Goal: Check status: Check status

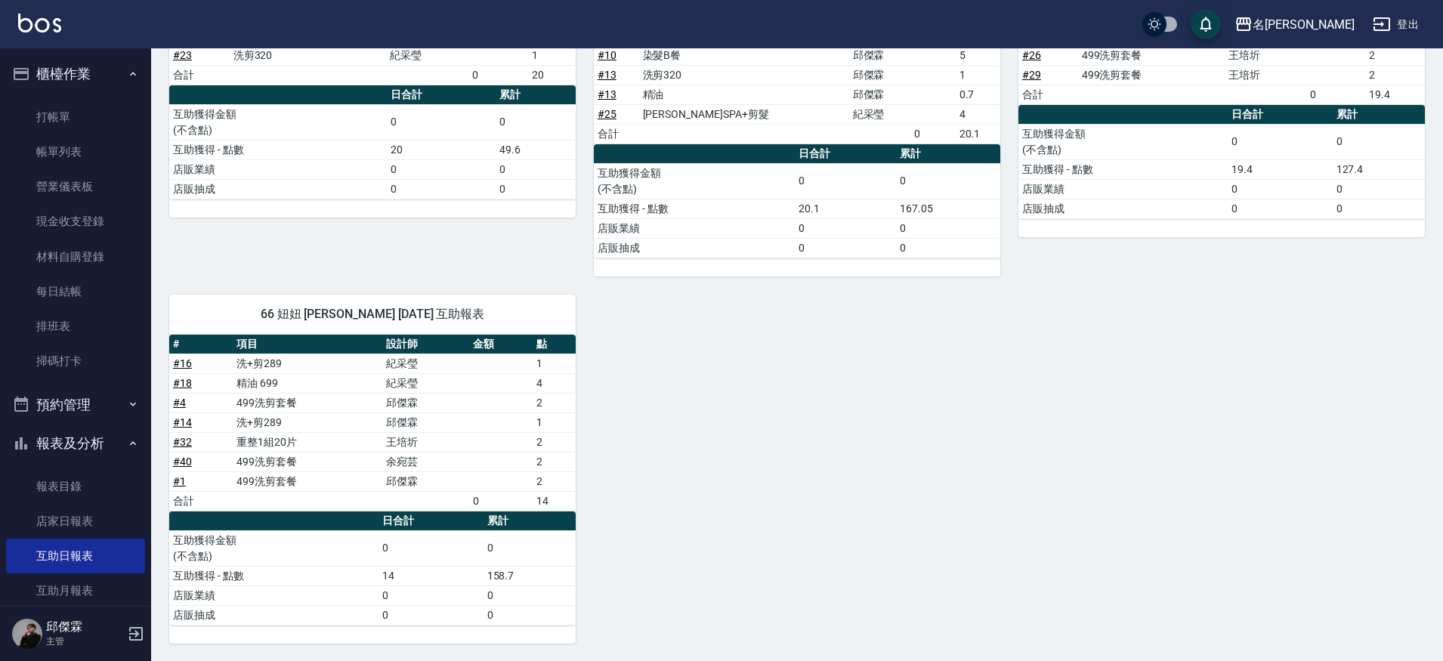
scroll to position [409, 0]
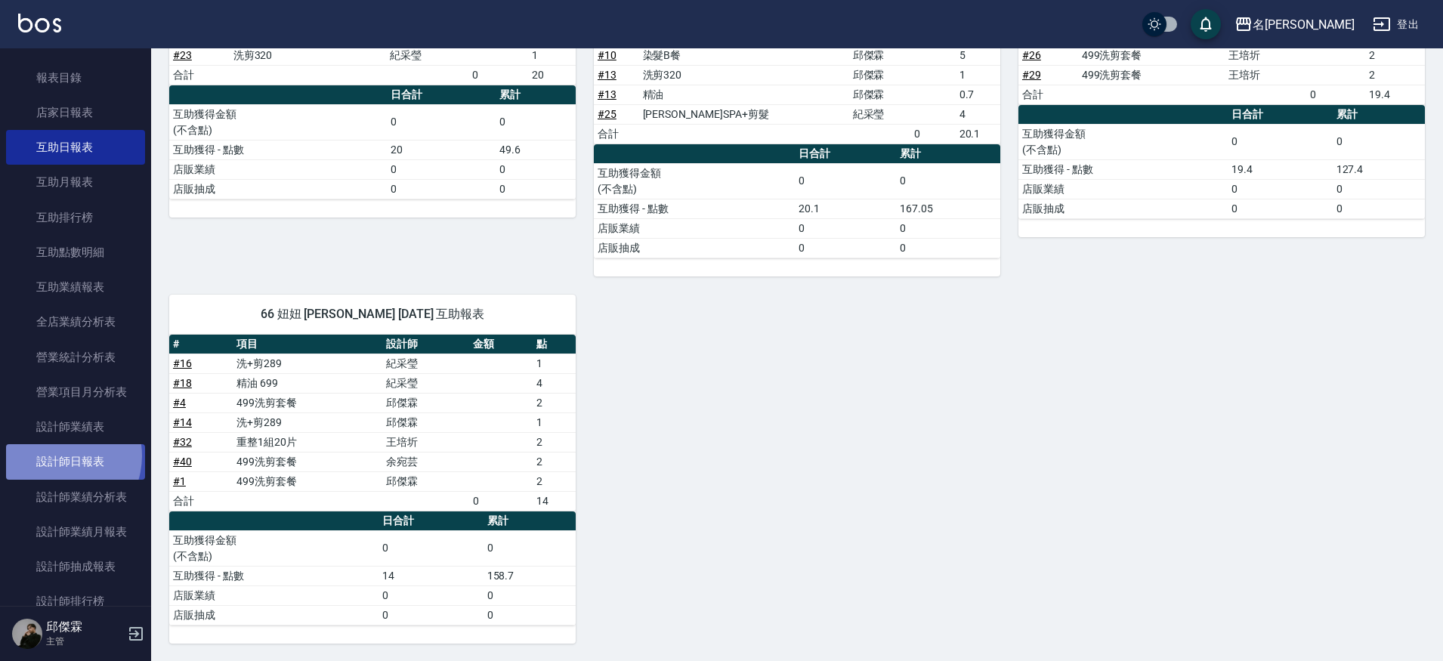
click at [57, 451] on link "設計師日報表" at bounding box center [75, 461] width 139 height 35
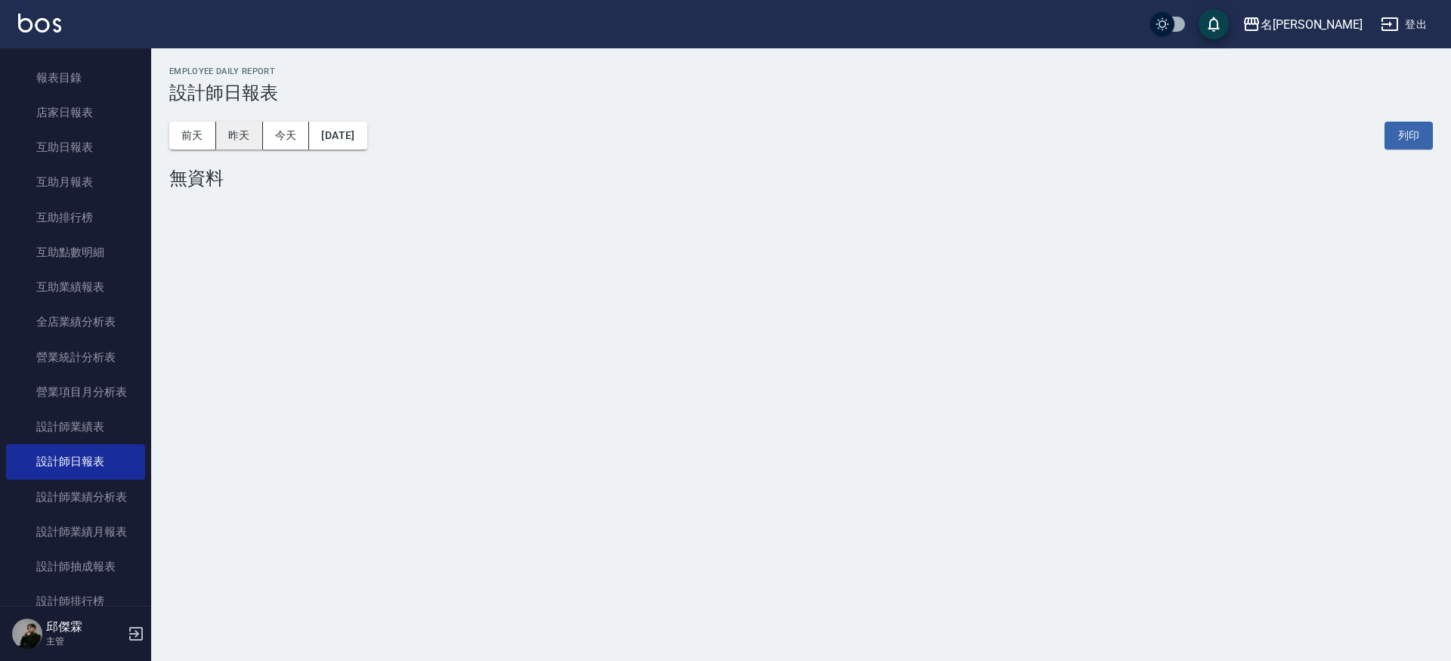
click at [252, 140] on button "昨天" at bounding box center [239, 136] width 47 height 28
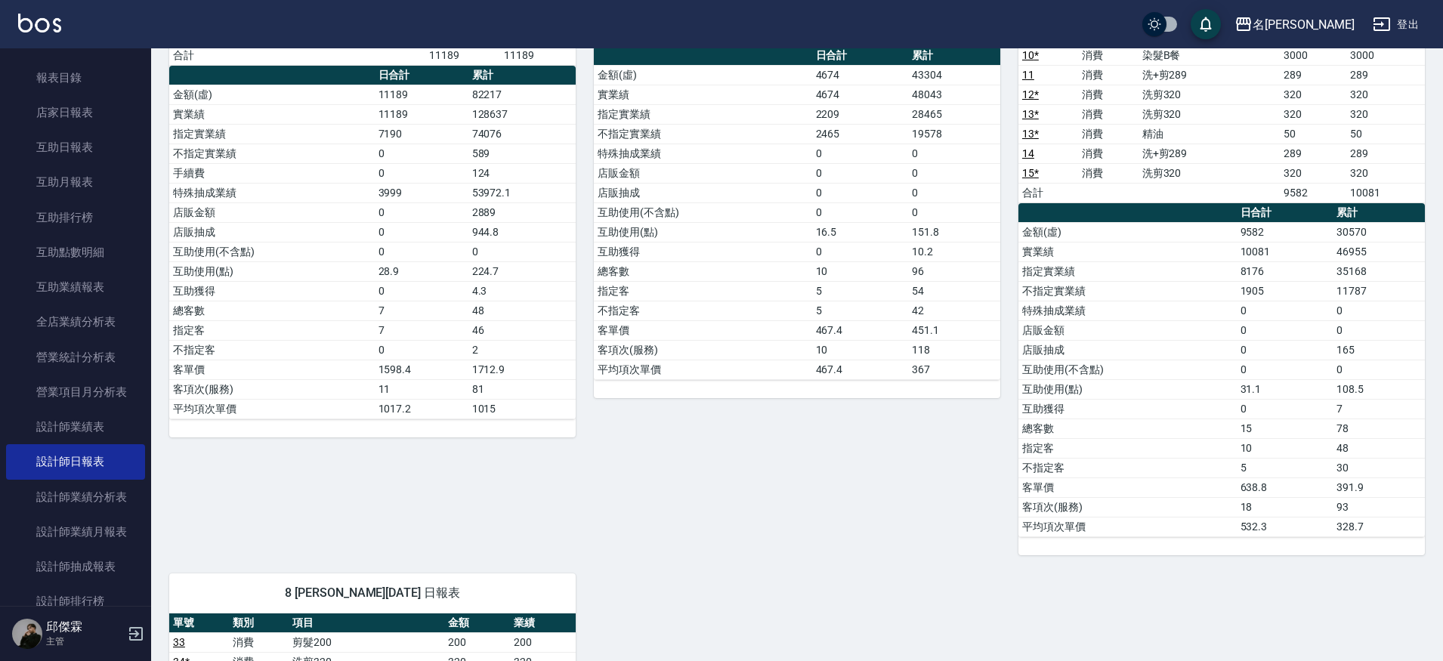
scroll to position [399, 0]
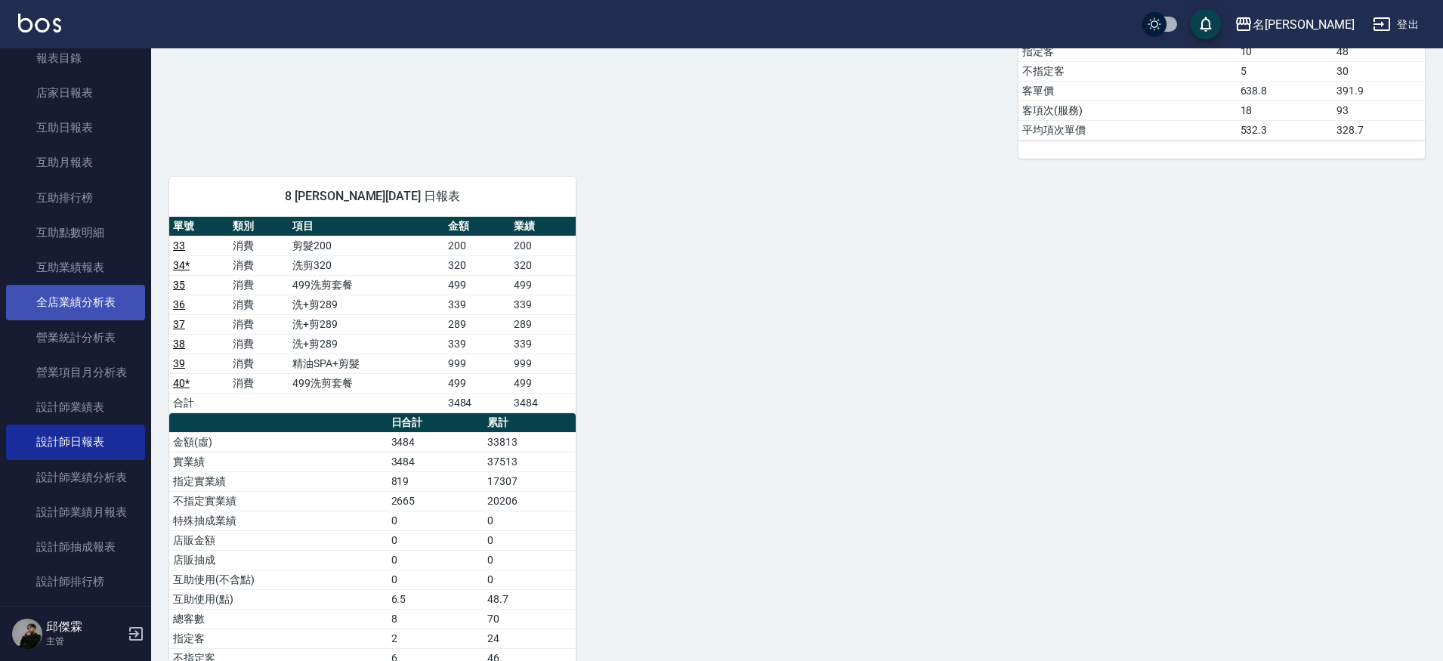
scroll to position [0, 0]
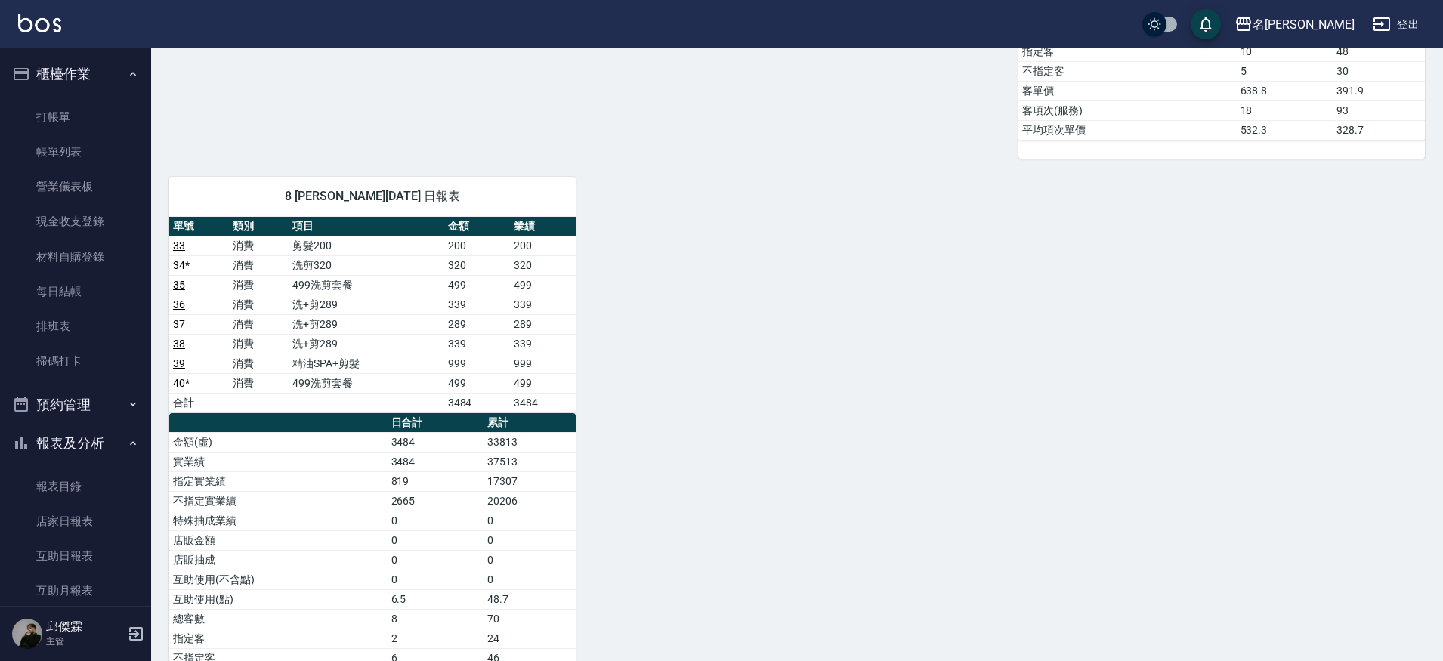
click at [94, 401] on button "預約管理" at bounding box center [75, 404] width 139 height 39
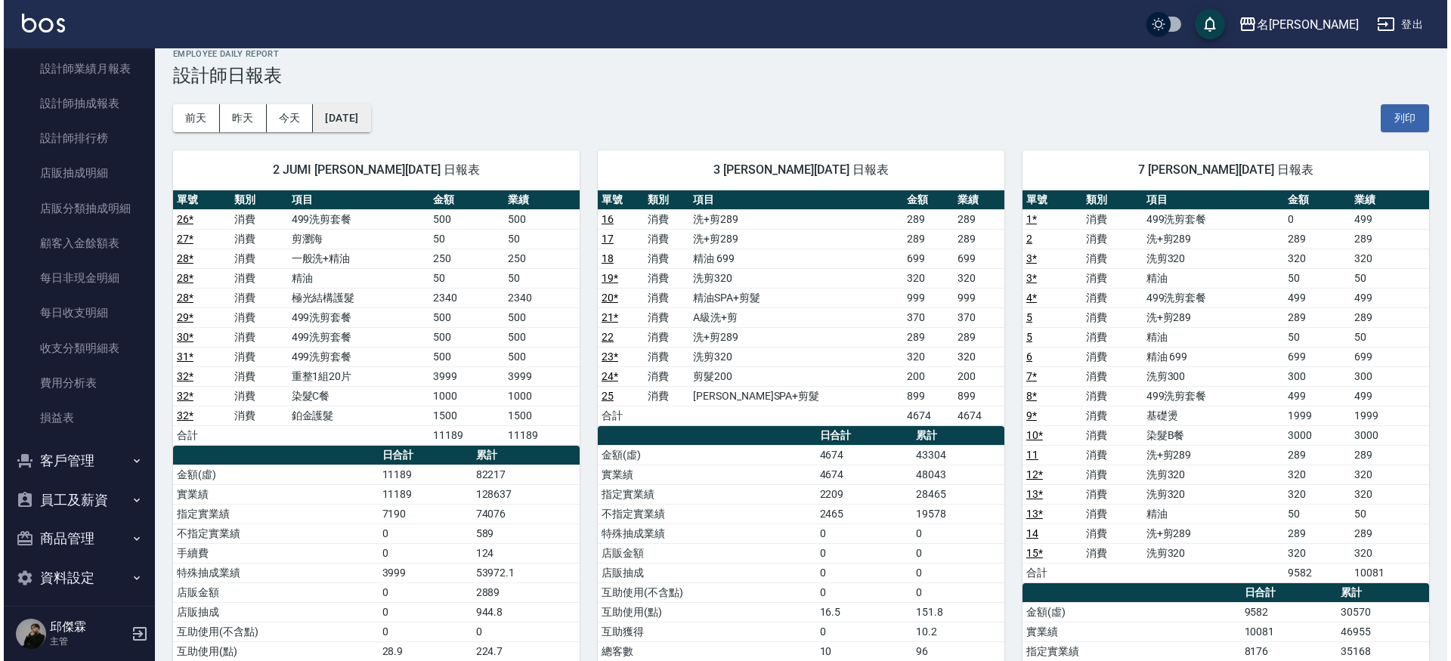
scroll to position [19, 0]
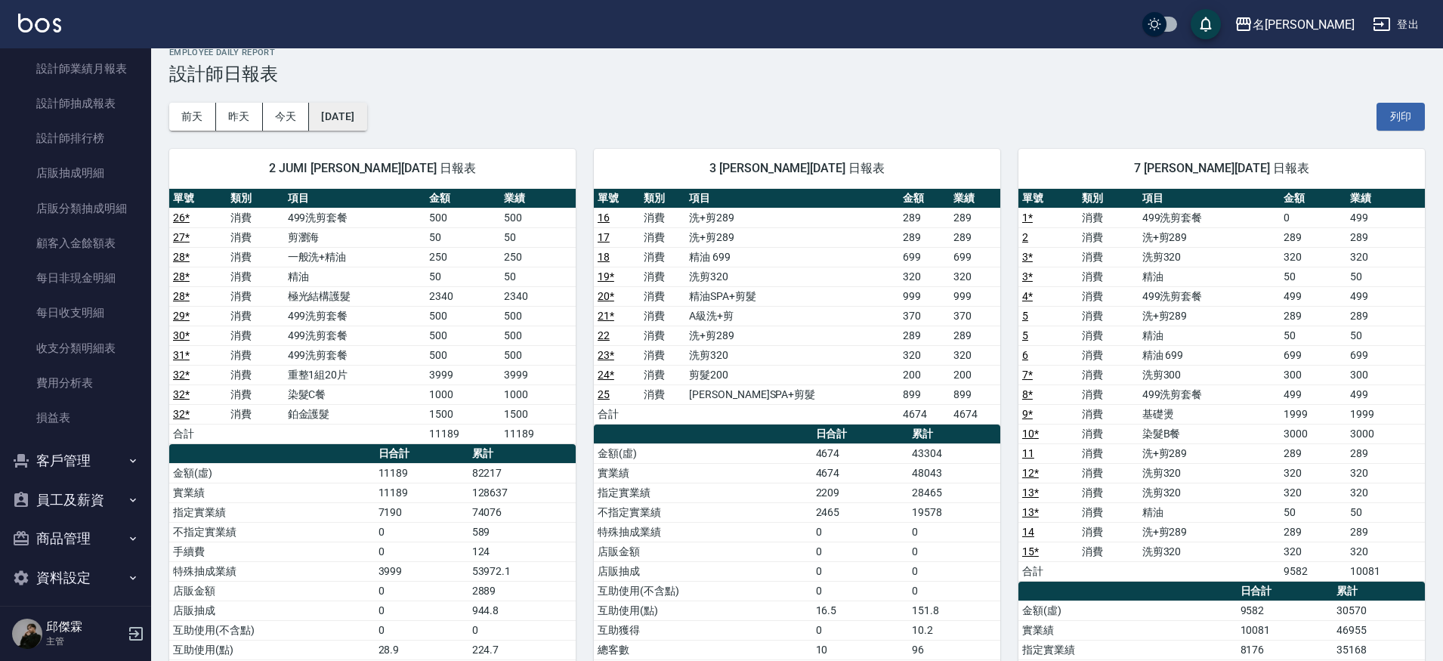
click at [363, 120] on button "[DATE]" at bounding box center [337, 117] width 57 height 28
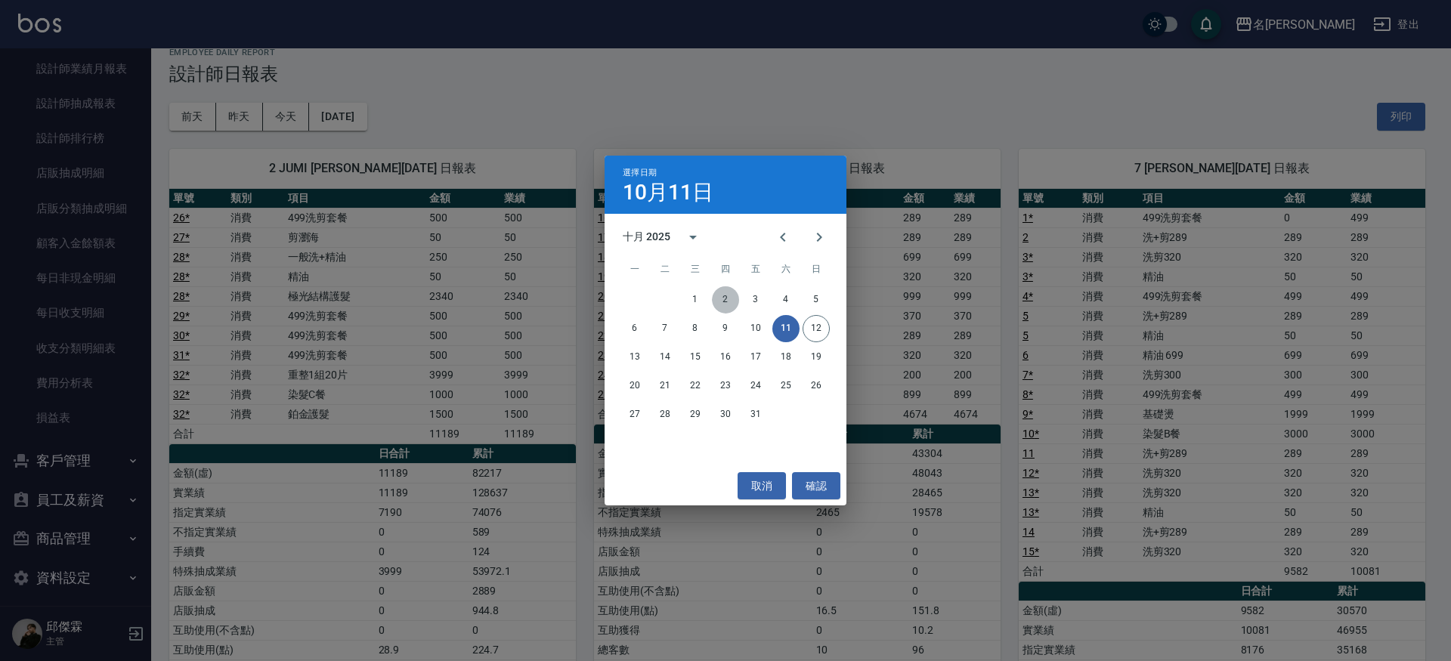
click at [723, 302] on button "2" at bounding box center [725, 299] width 27 height 27
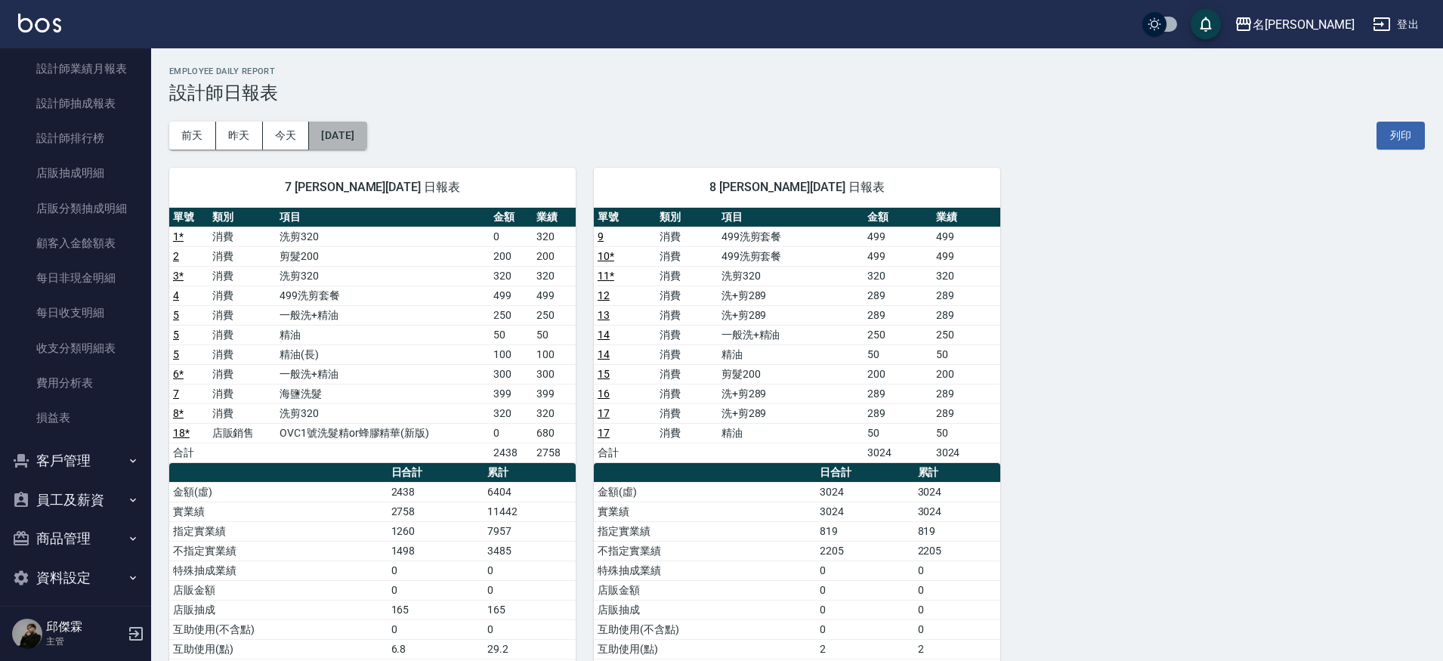
click at [323, 144] on button "[DATE]" at bounding box center [337, 136] width 57 height 28
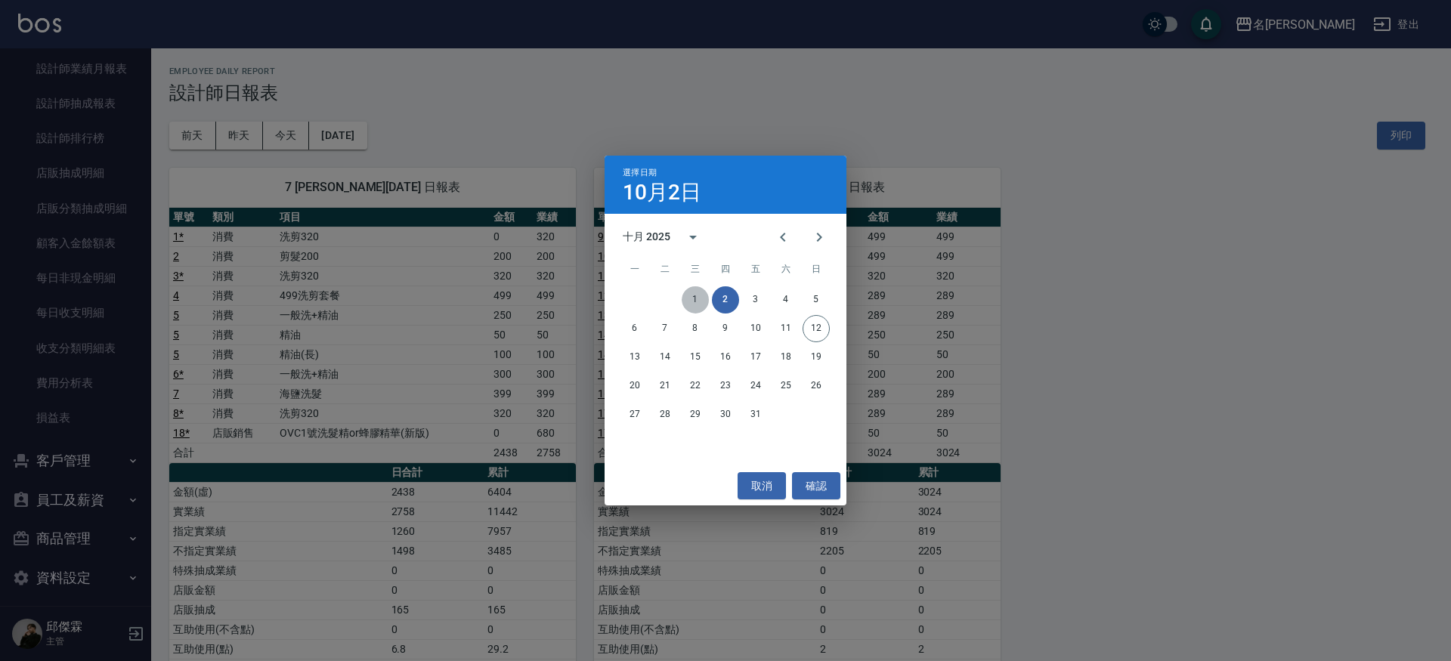
click at [703, 298] on button "1" at bounding box center [694, 299] width 27 height 27
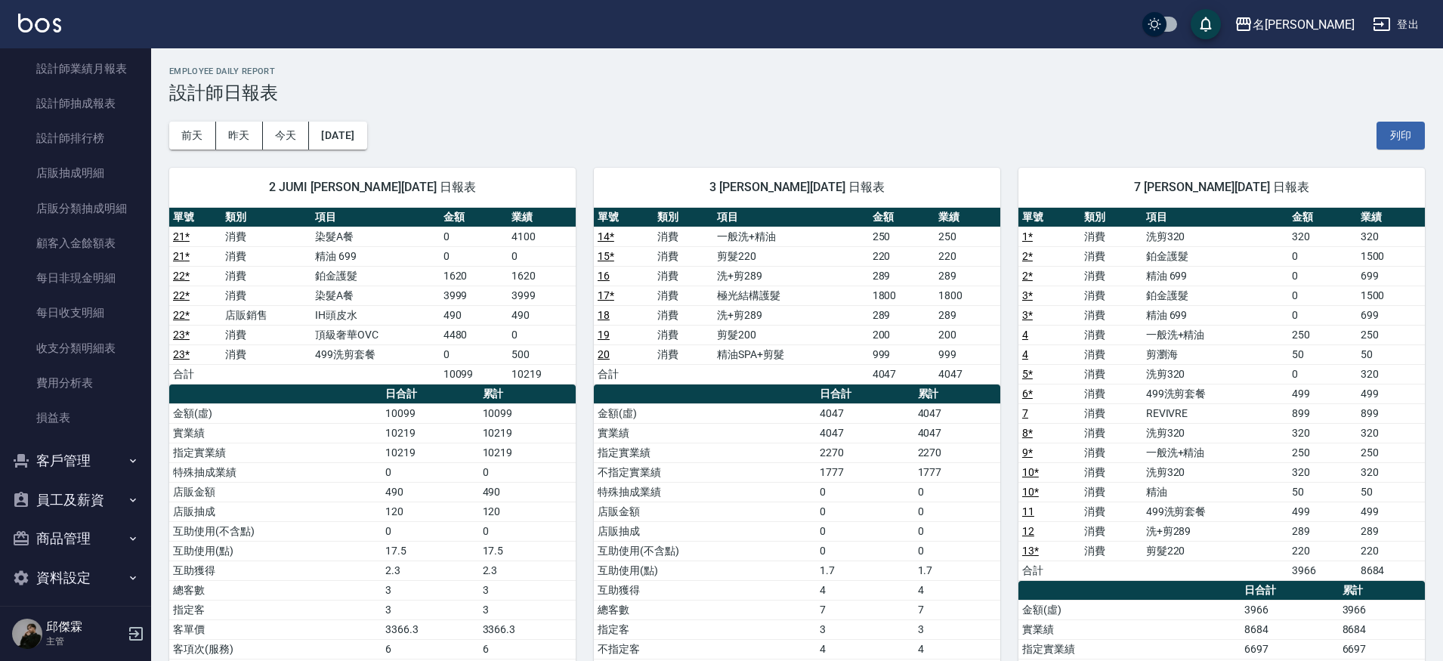
scroll to position [5, 0]
